Goal: Task Accomplishment & Management: Manage account settings

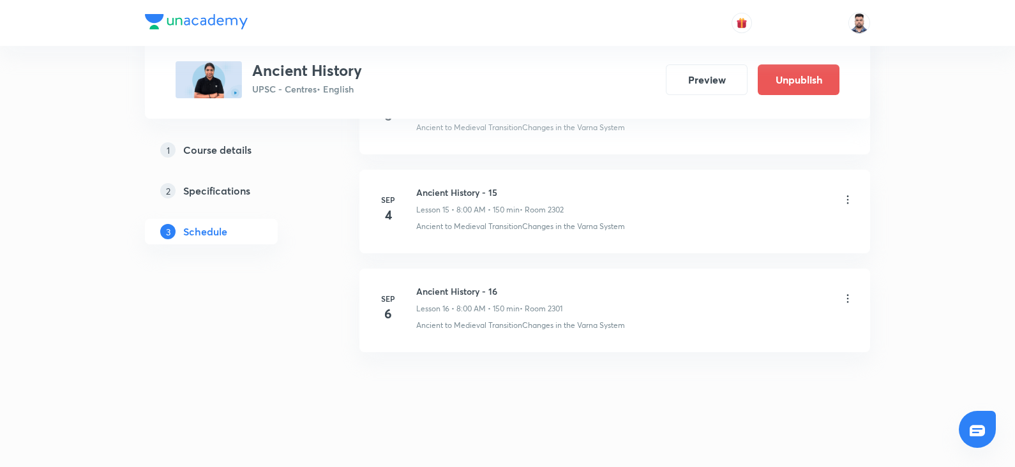
click at [851, 292] on icon at bounding box center [848, 298] width 13 height 13
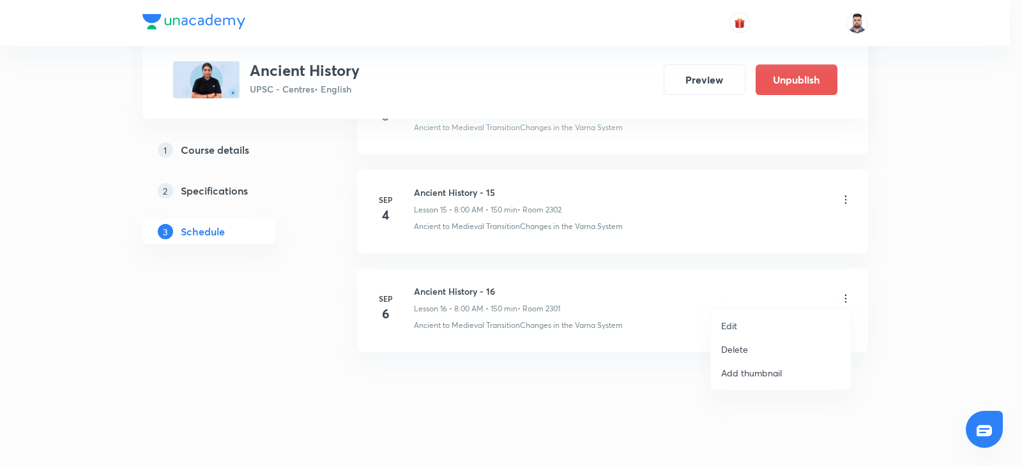
click at [731, 331] on p "Edit" at bounding box center [729, 325] width 16 height 13
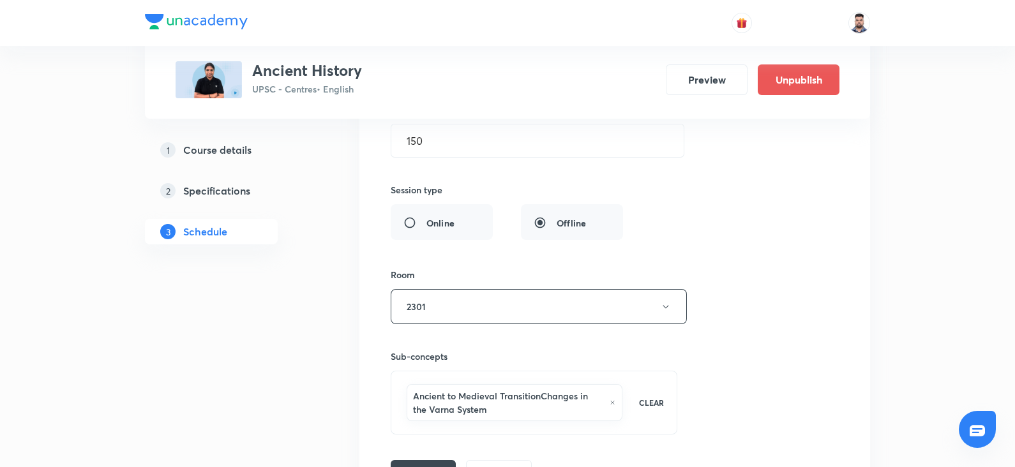
scroll to position [2052, 0]
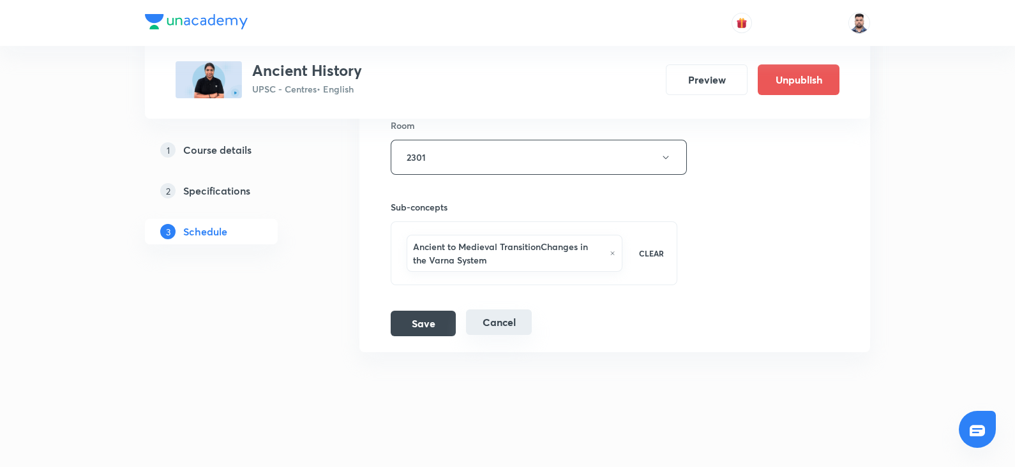
click at [495, 315] on button "Cancel" at bounding box center [499, 323] width 66 height 26
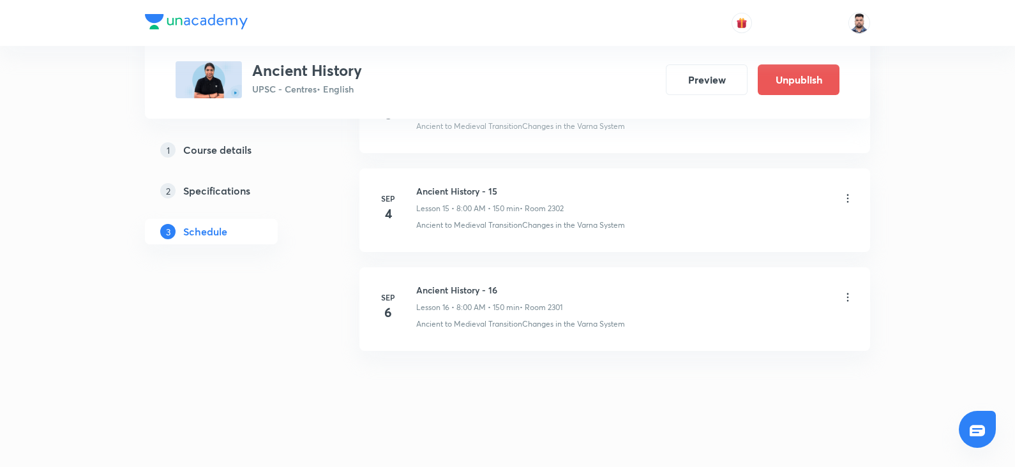
click at [838, 292] on div "Ancient History - 16 Lesson 16 • 8:00 AM • 150 min • Room 2301" at bounding box center [635, 299] width 438 height 30
click at [845, 292] on icon at bounding box center [848, 297] width 13 height 13
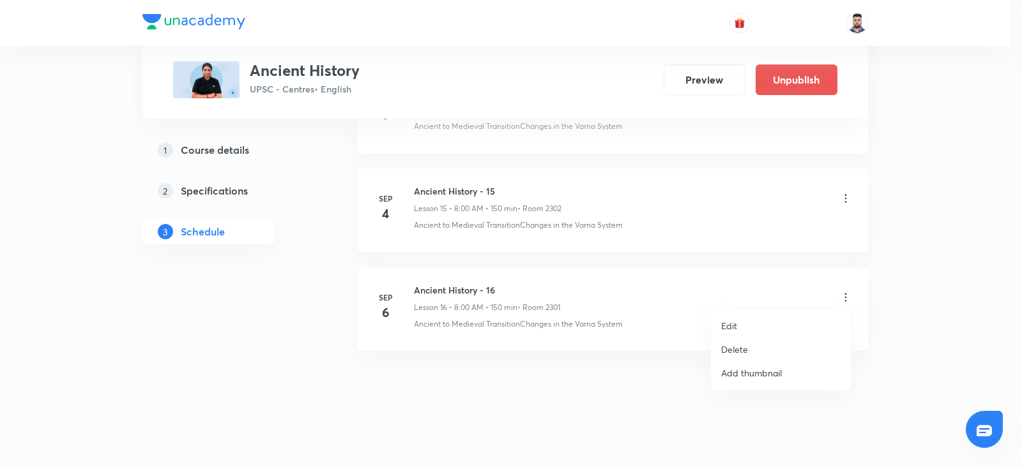
click at [736, 351] on p "Delete" at bounding box center [734, 349] width 27 height 13
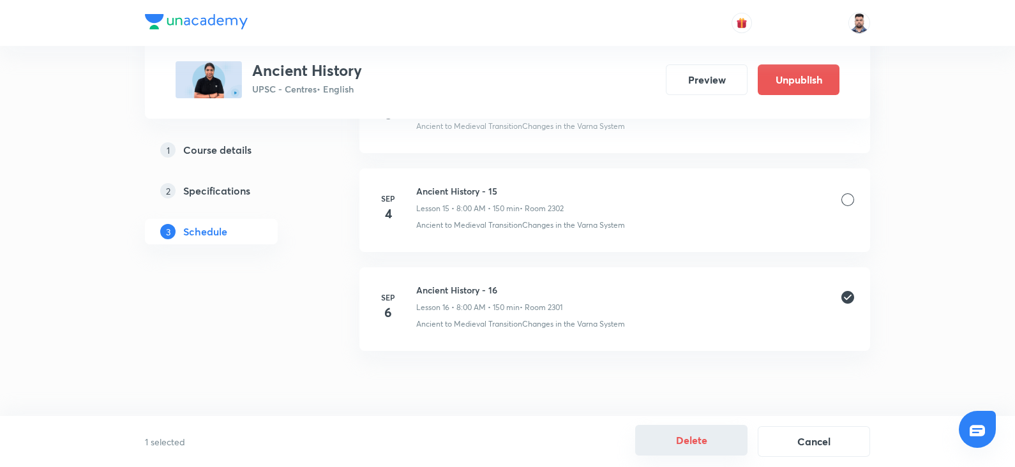
click at [690, 437] on button "Delete" at bounding box center [691, 440] width 112 height 31
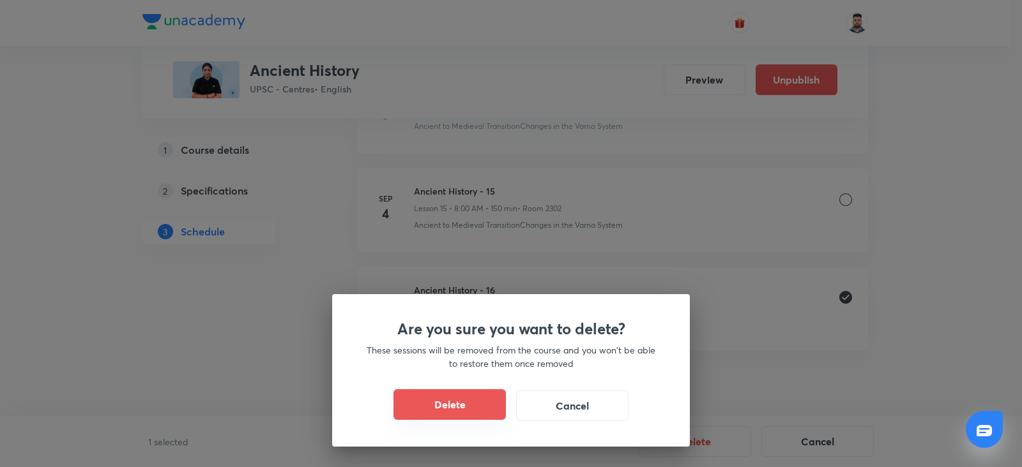
click at [443, 413] on button "Delete" at bounding box center [449, 405] width 112 height 31
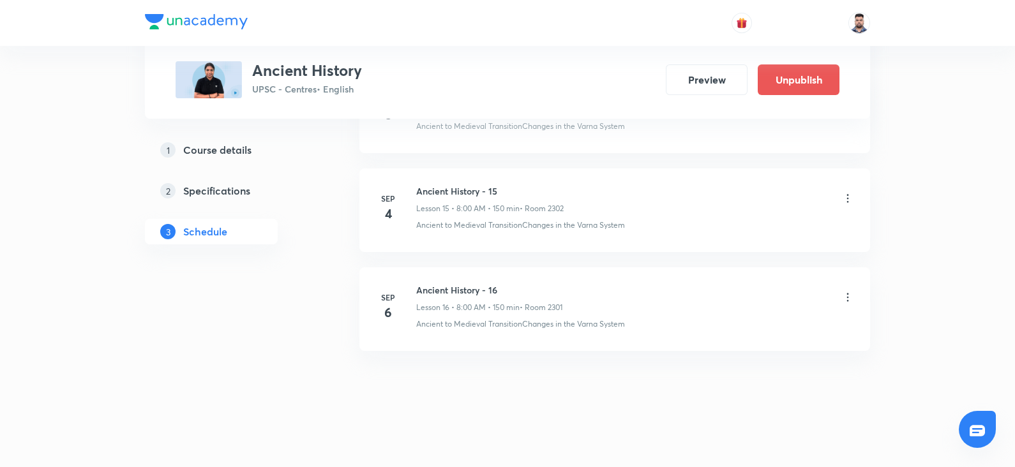
scroll to position [1450, 0]
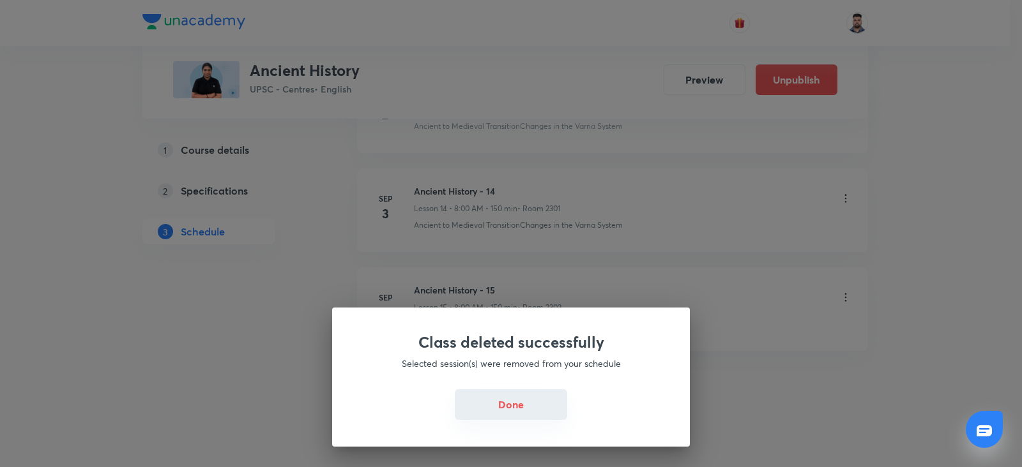
click at [485, 399] on button "Done" at bounding box center [511, 405] width 112 height 31
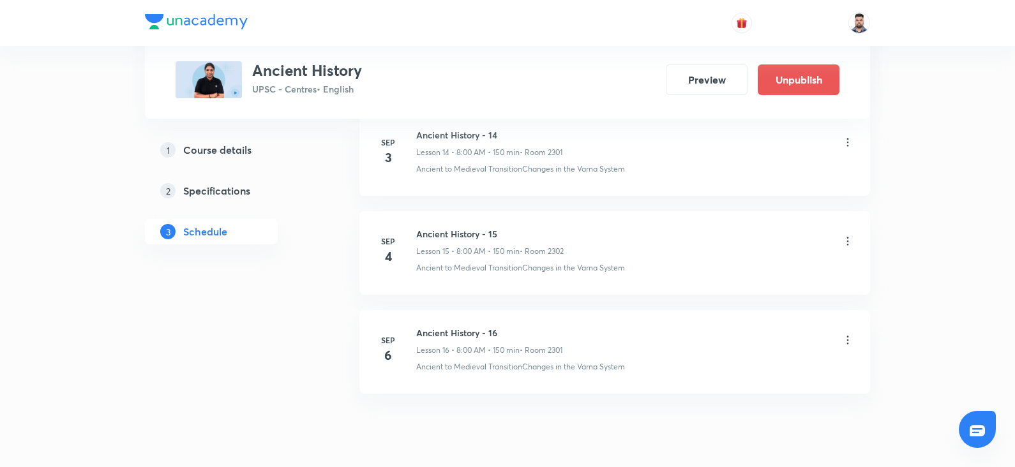
scroll to position [2117, 0]
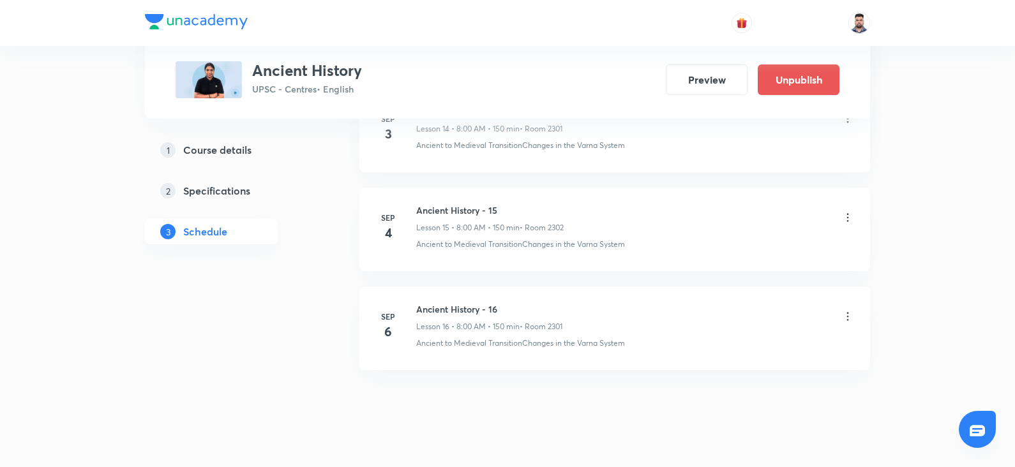
click at [845, 315] on icon at bounding box center [848, 316] width 13 height 13
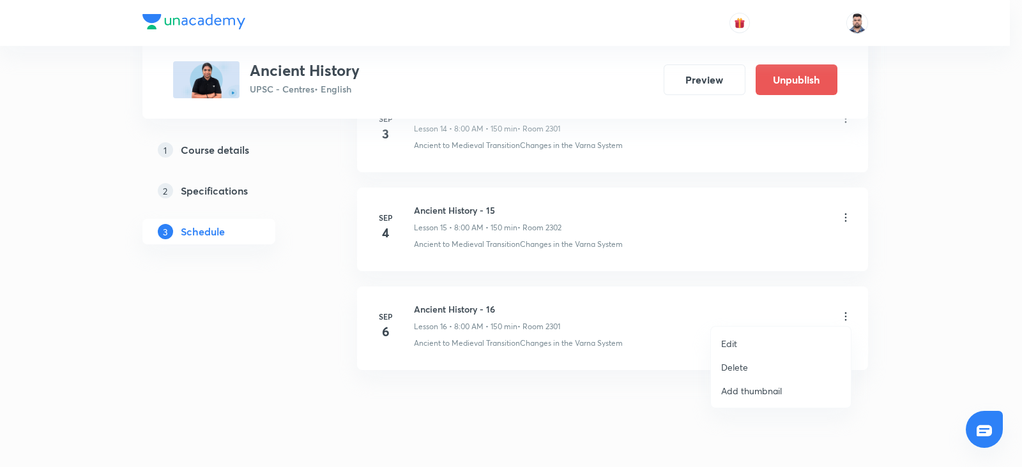
click at [545, 404] on div at bounding box center [511, 233] width 1022 height 467
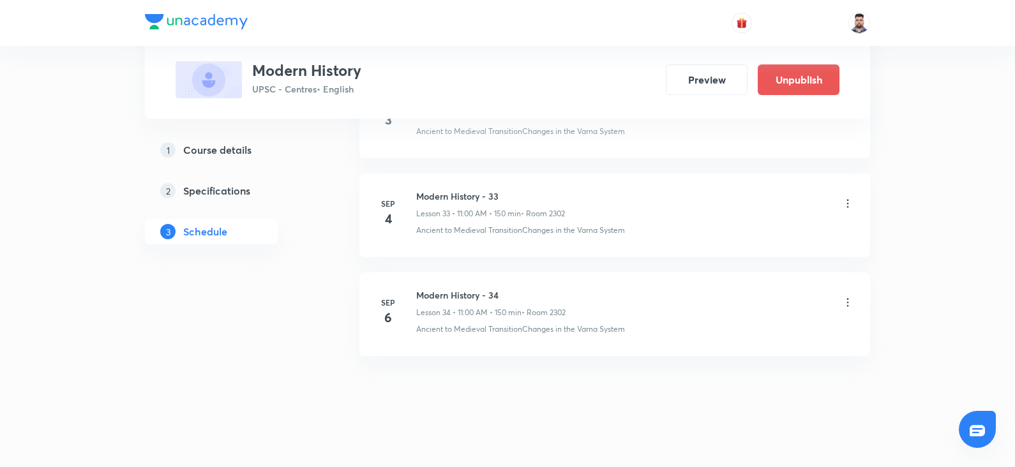
click at [845, 296] on icon at bounding box center [848, 302] width 13 height 13
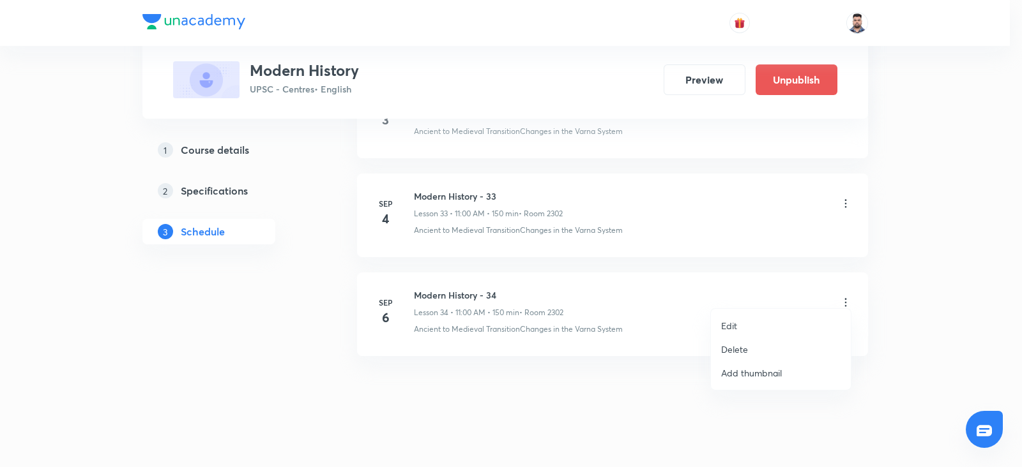
click at [734, 351] on p "Delete" at bounding box center [734, 349] width 27 height 13
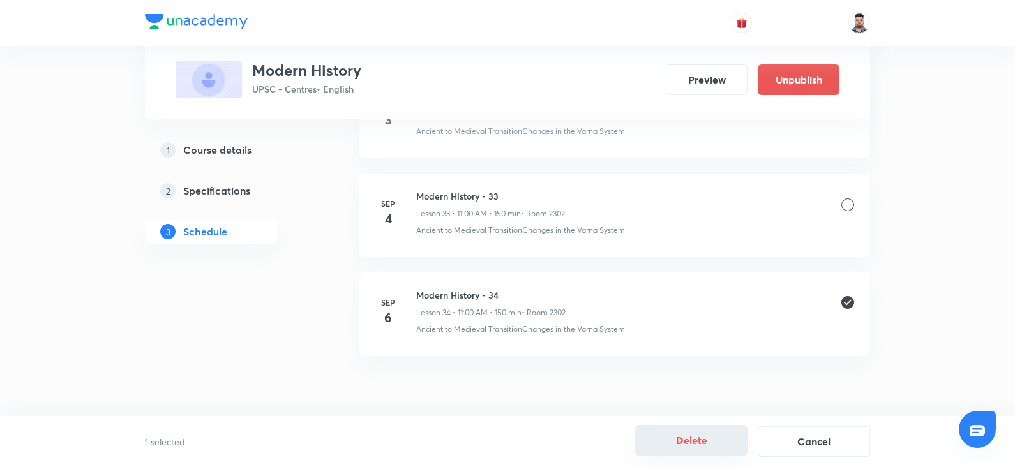
click at [703, 433] on button "Delete" at bounding box center [691, 440] width 112 height 31
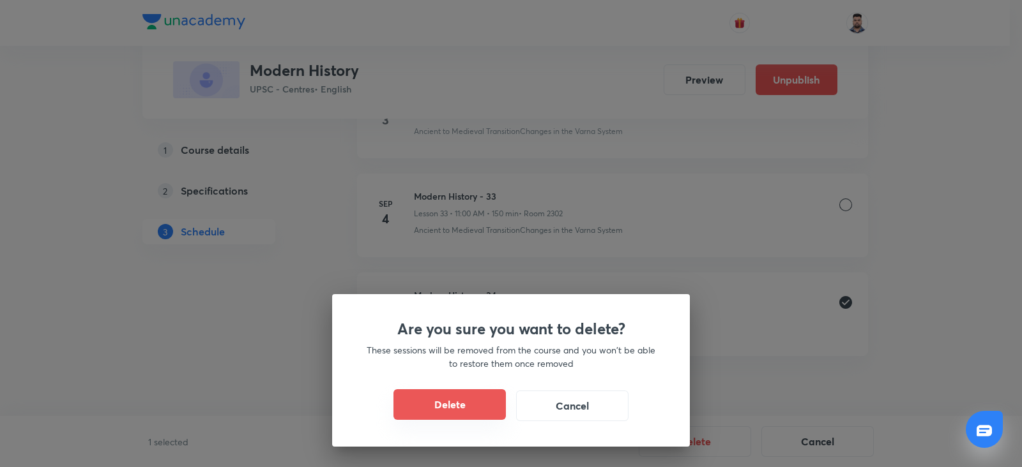
click at [473, 406] on button "Delete" at bounding box center [449, 405] width 112 height 31
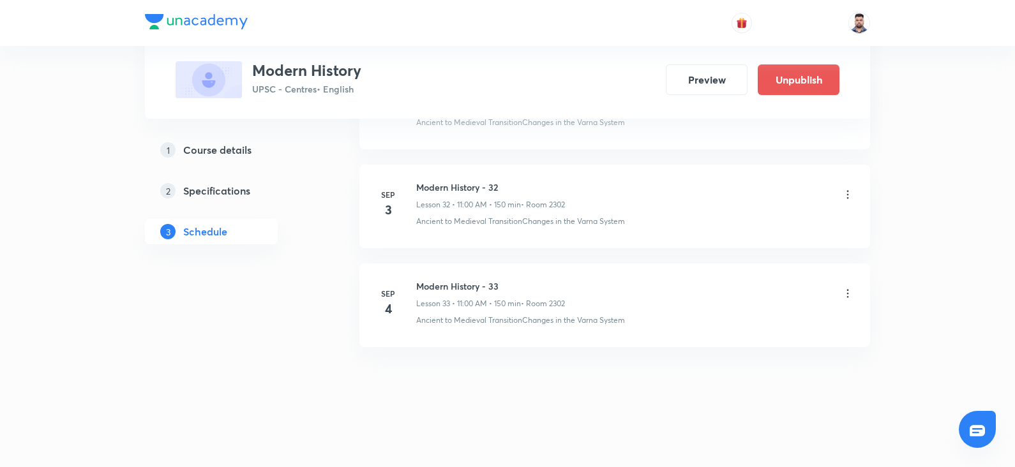
scroll to position [3814, 0]
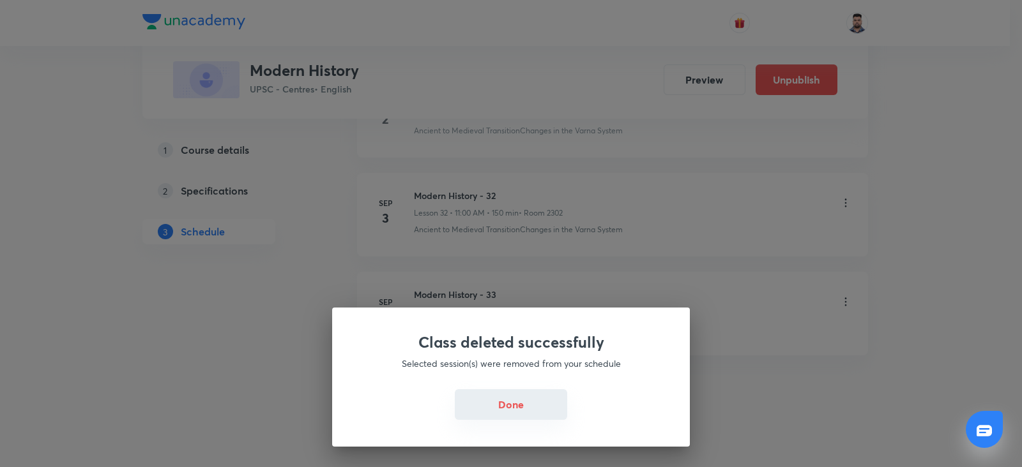
click at [499, 398] on button "Done" at bounding box center [511, 405] width 112 height 31
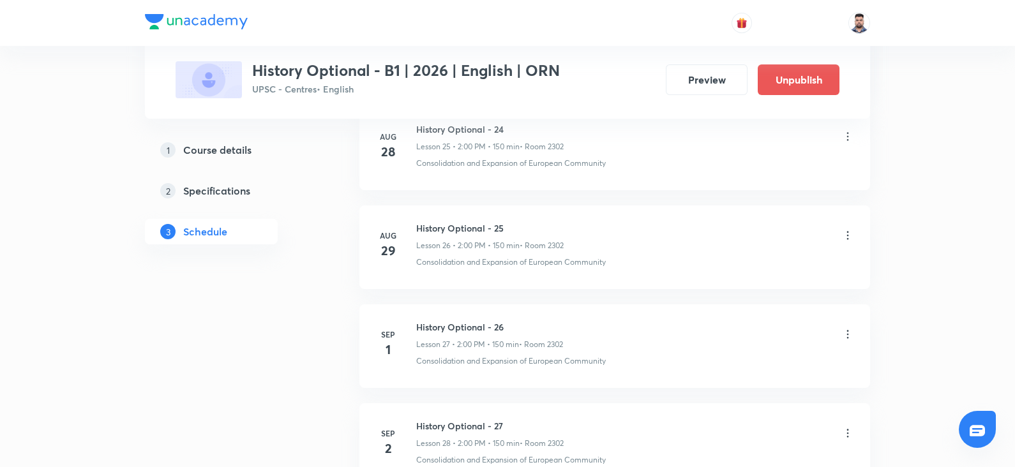
scroll to position [3616, 0]
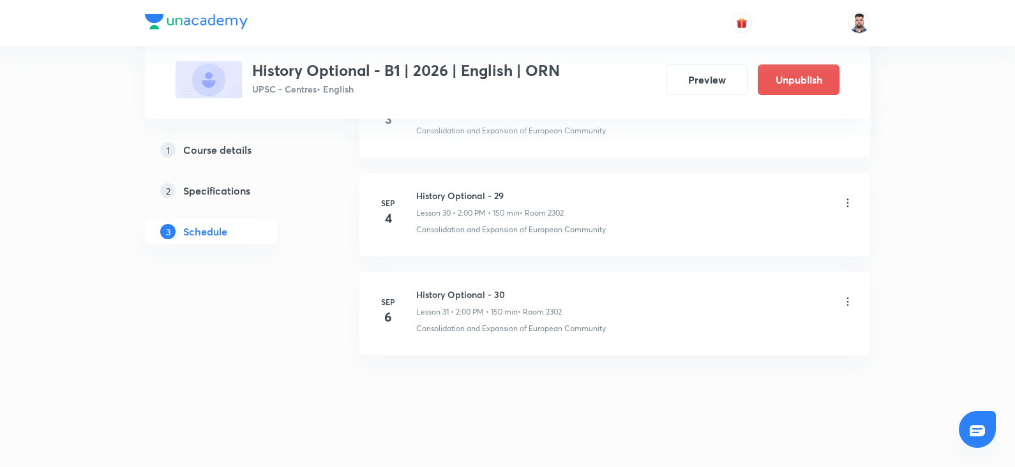
click at [848, 296] on icon at bounding box center [848, 302] width 13 height 13
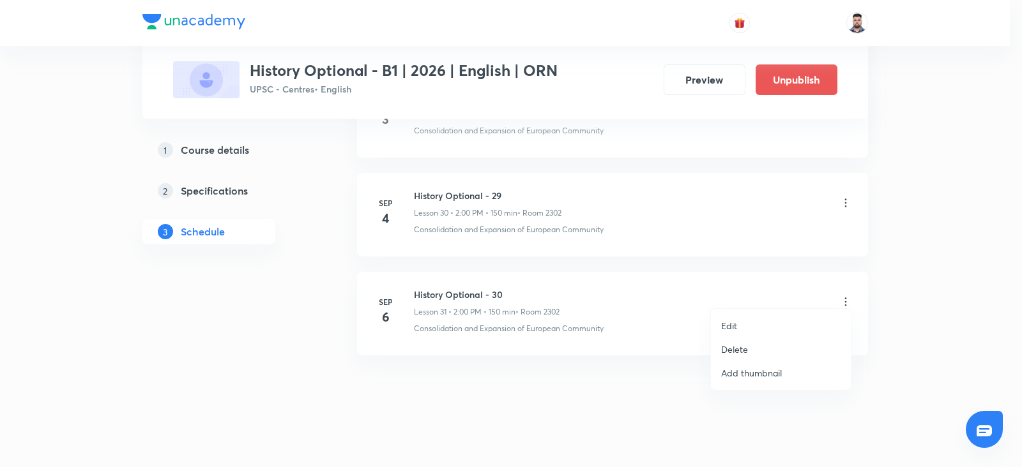
click at [746, 342] on li "Delete" at bounding box center [781, 350] width 140 height 24
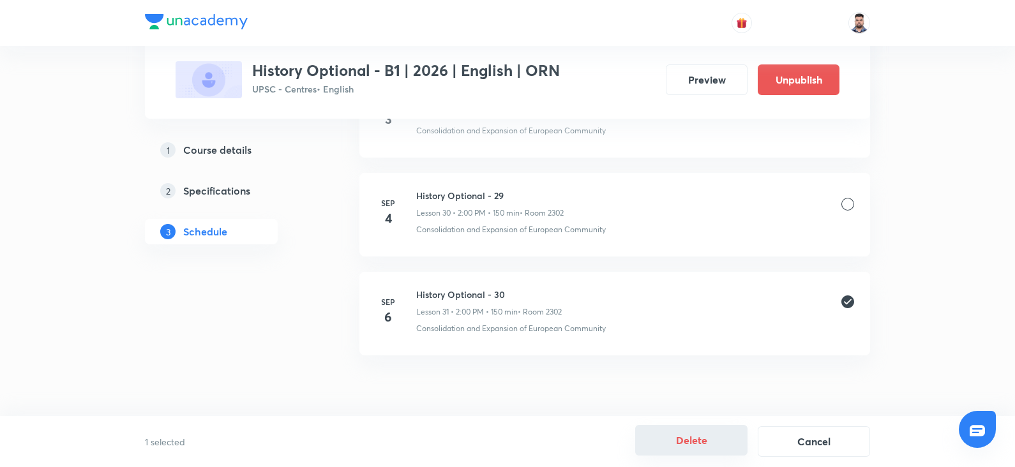
click at [703, 450] on button "Delete" at bounding box center [691, 440] width 112 height 31
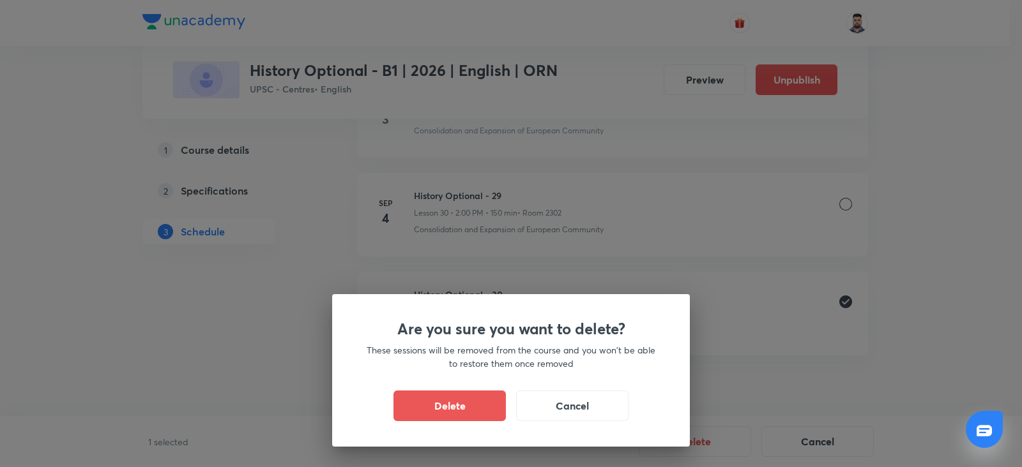
click at [467, 386] on div "Are you sure you want to delete? These sessions will be removed from the course…" at bounding box center [511, 370] width 358 height 153
click at [458, 402] on button "Delete" at bounding box center [449, 405] width 112 height 31
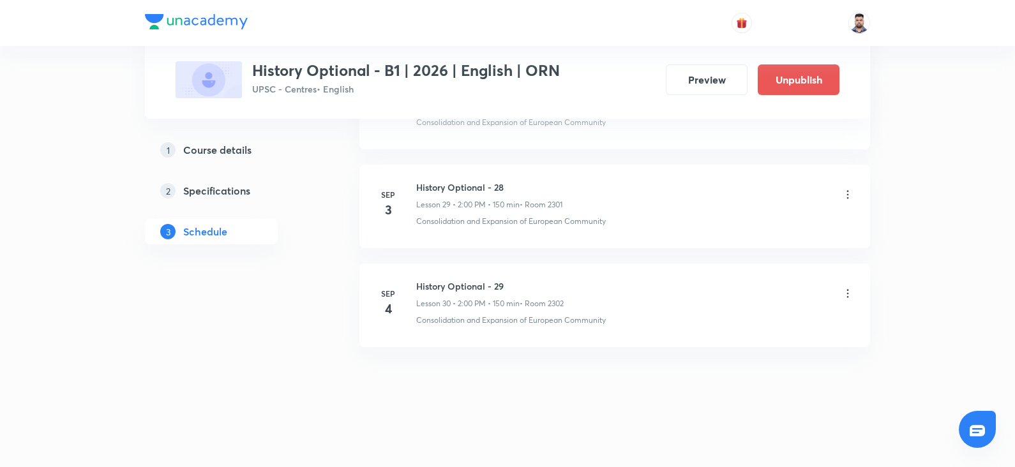
scroll to position [3517, 0]
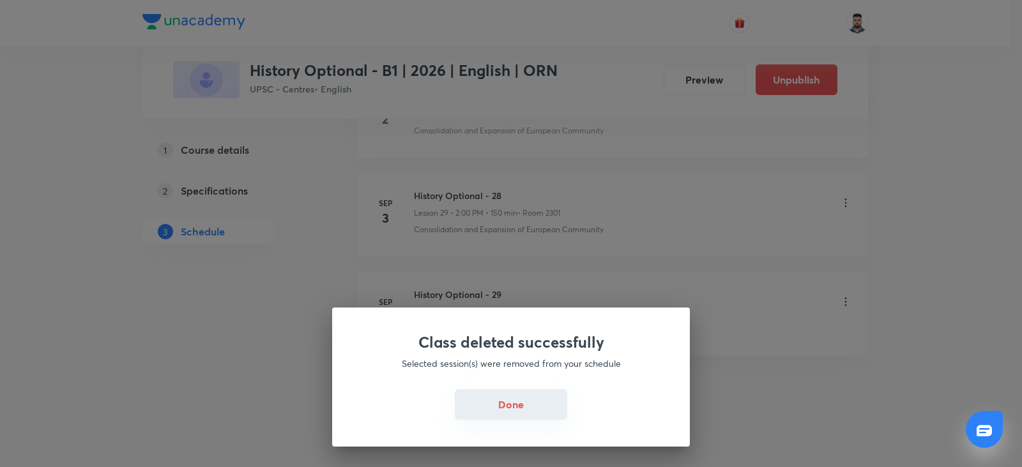
click at [480, 407] on button "Done" at bounding box center [511, 405] width 112 height 31
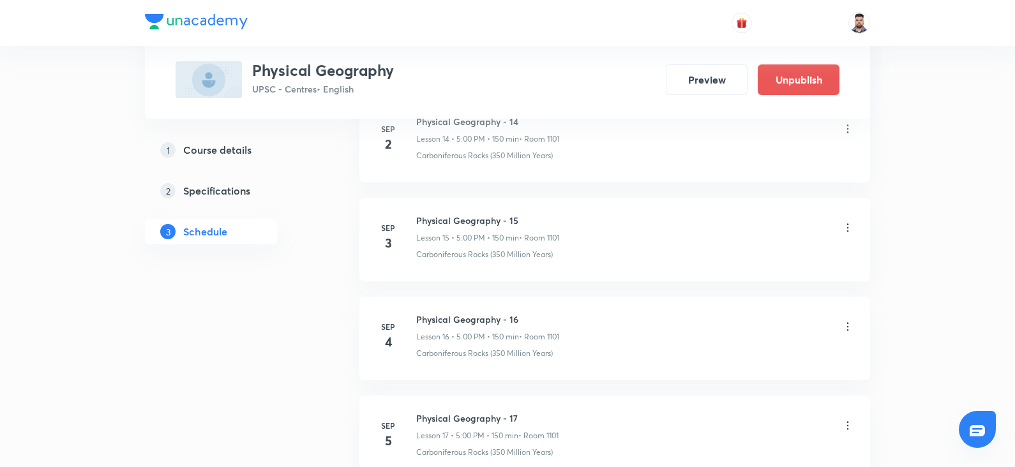
scroll to position [2333, 0]
